Goal: Information Seeking & Learning: Check status

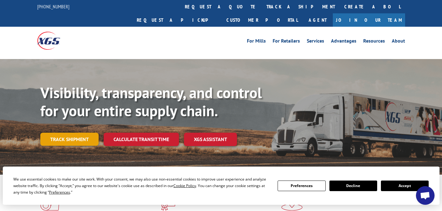
click at [73, 132] on link "Track shipment" at bounding box center [69, 138] width 58 height 13
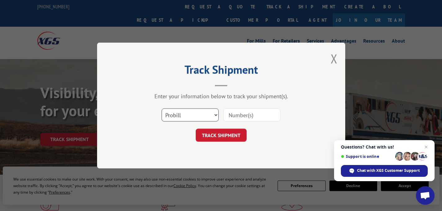
click at [213, 112] on select "Select category... Probill BOL PO" at bounding box center [190, 114] width 57 height 13
select select "bol"
click at [162, 108] on select "Select category... Probill BOL PO" at bounding box center [190, 114] width 57 height 13
click at [248, 114] on input at bounding box center [251, 114] width 57 height 13
paste input "6200042889"
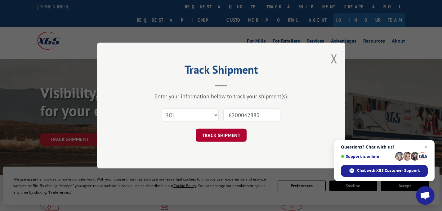
type input "6200042889"
click at [218, 136] on button "TRACK SHIPMENT" at bounding box center [221, 134] width 51 height 13
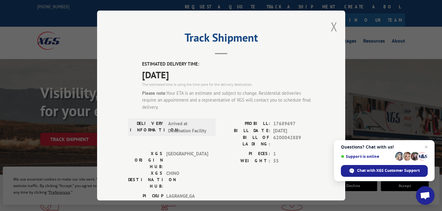
click at [332, 27] on button "Close modal" at bounding box center [334, 26] width 7 height 16
